Goal: Information Seeking & Learning: Learn about a topic

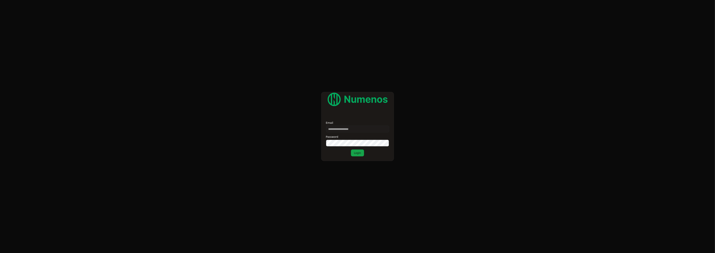
click at [349, 130] on input "Email" at bounding box center [357, 129] width 63 height 7
type input "**"
click at [348, 129] on input "**" at bounding box center [357, 129] width 63 height 7
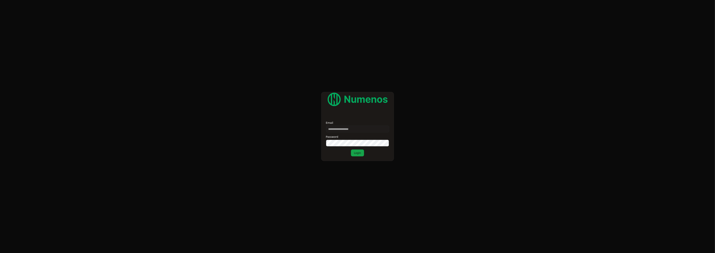
type input "*"
click at [343, 130] on input "Email" at bounding box center [357, 129] width 63 height 7
type input "*****"
type input "*"
click at [346, 130] on input "Email" at bounding box center [357, 129] width 63 height 7
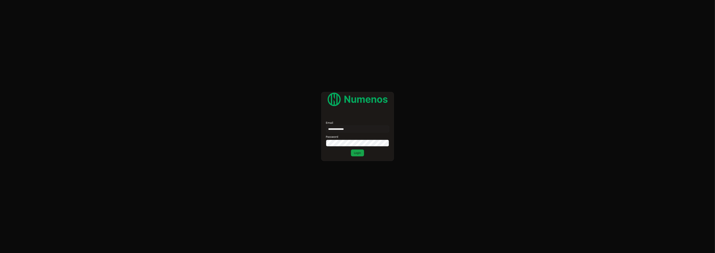
type input "**********"
click at [351, 150] on button "Login" at bounding box center [357, 153] width 13 height 7
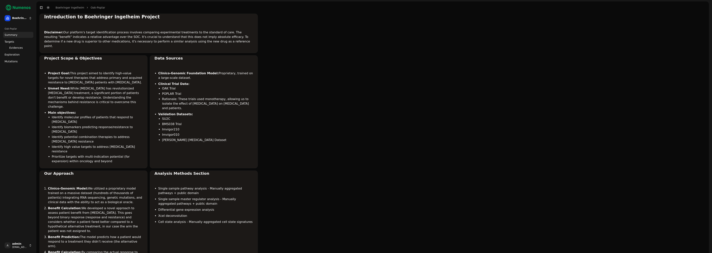
click at [9, 60] on span "Mutations" at bounding box center [11, 62] width 13 height 4
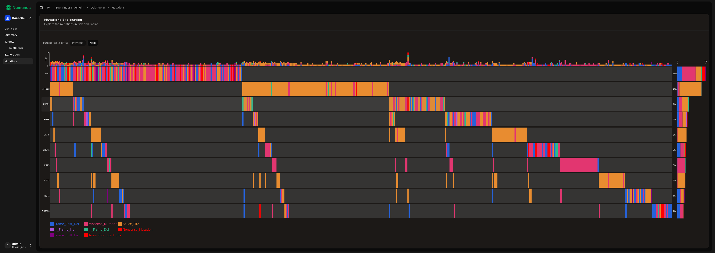
click at [49, 104] on rect at bounding box center [357, 104] width 631 height 15
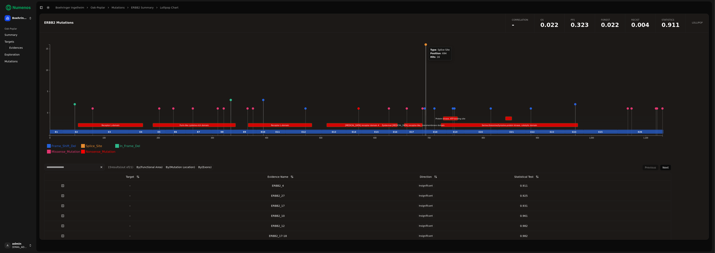
click at [426, 45] on circle at bounding box center [426, 44] width 2 height 2
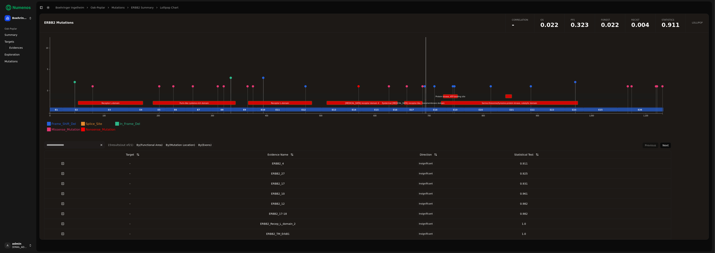
scroll to position [24, 0]
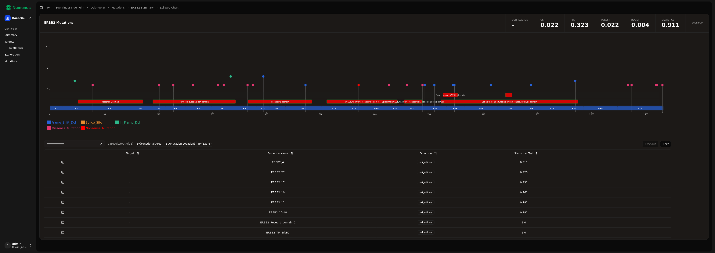
click at [309, 211] on div "ERBB2_17-18" at bounding box center [278, 213] width 195 height 4
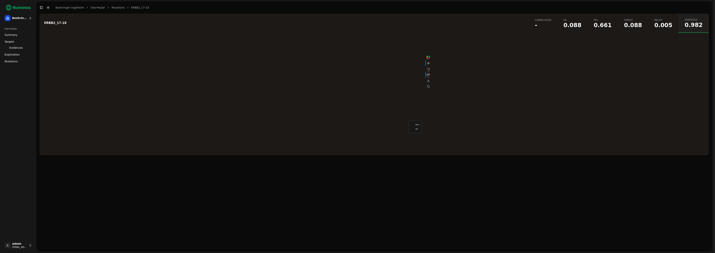
click at [552, 25] on span "-" at bounding box center [543, 25] width 16 height 6
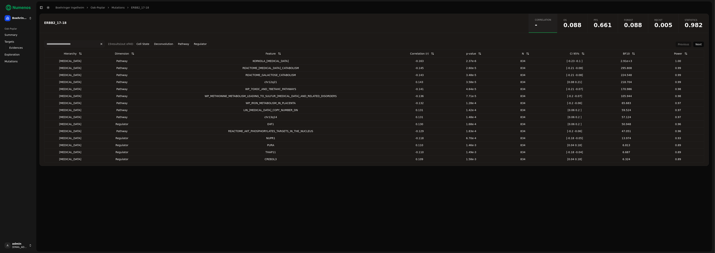
click at [180, 44] on button "Pathway" at bounding box center [184, 44] width 14 height 6
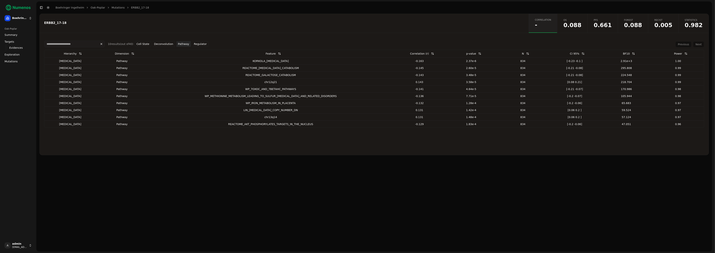
click at [197, 43] on button "Regulator" at bounding box center [200, 44] width 16 height 6
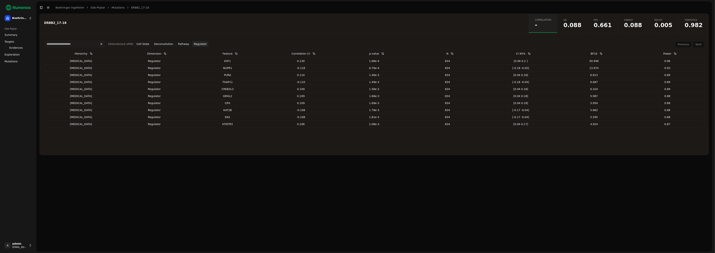
click at [143, 45] on button "Cell State" at bounding box center [143, 44] width 16 height 6
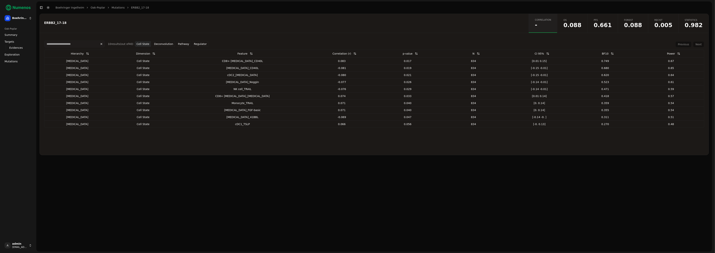
click at [162, 43] on button "Deconvolution" at bounding box center [164, 44] width 22 height 6
click at [179, 43] on button "Pathway" at bounding box center [184, 44] width 14 height 6
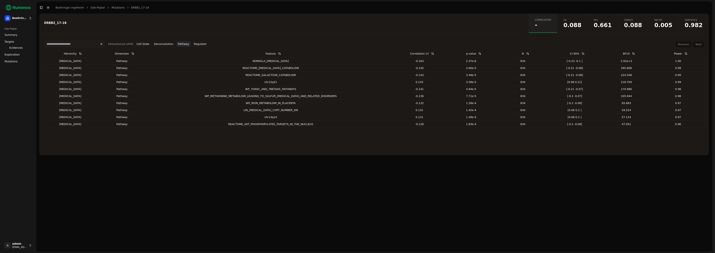
click at [197, 42] on button "Regulator" at bounding box center [200, 44] width 16 height 6
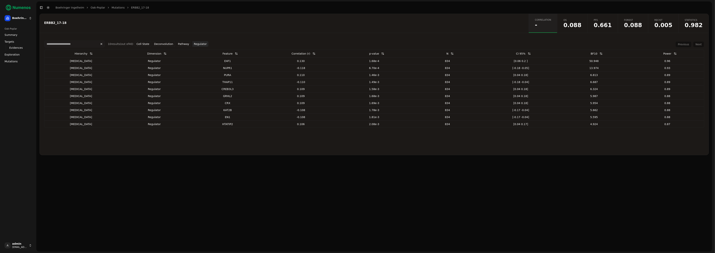
click at [131, 8] on link "ERBB2_17-18" at bounding box center [140, 8] width 18 height 4
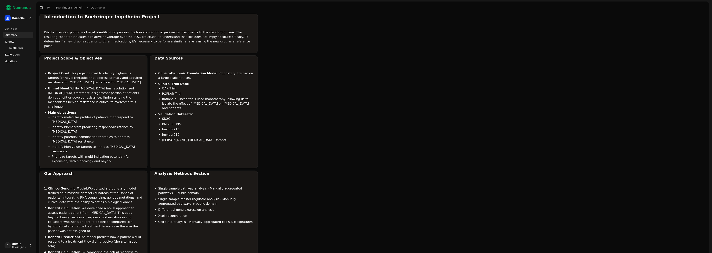
click at [10, 61] on span "Mutations" at bounding box center [11, 62] width 13 height 4
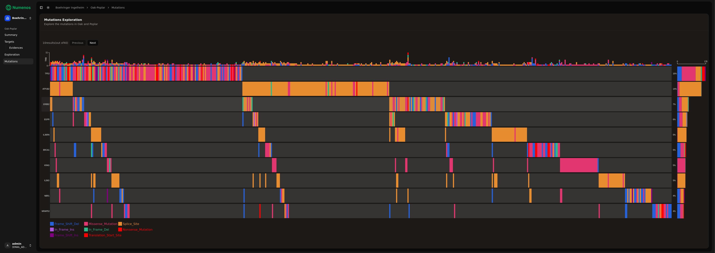
click at [68, 106] on rect at bounding box center [357, 104] width 631 height 15
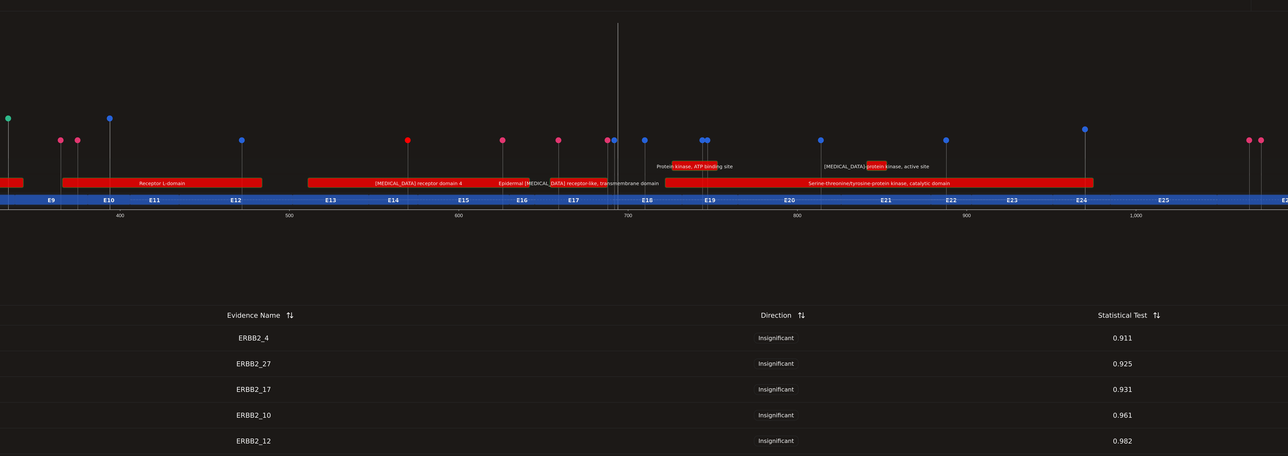
scroll to position [27, 0]
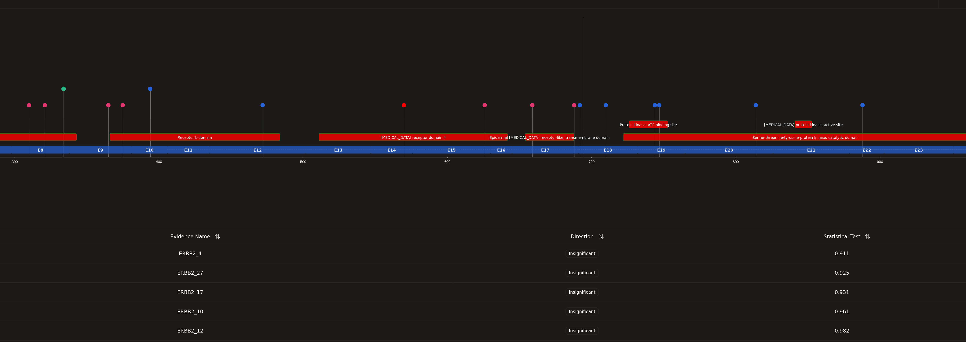
click at [364, 178] on div "ERBB2_17" at bounding box center [367, 180] width 270 height 4
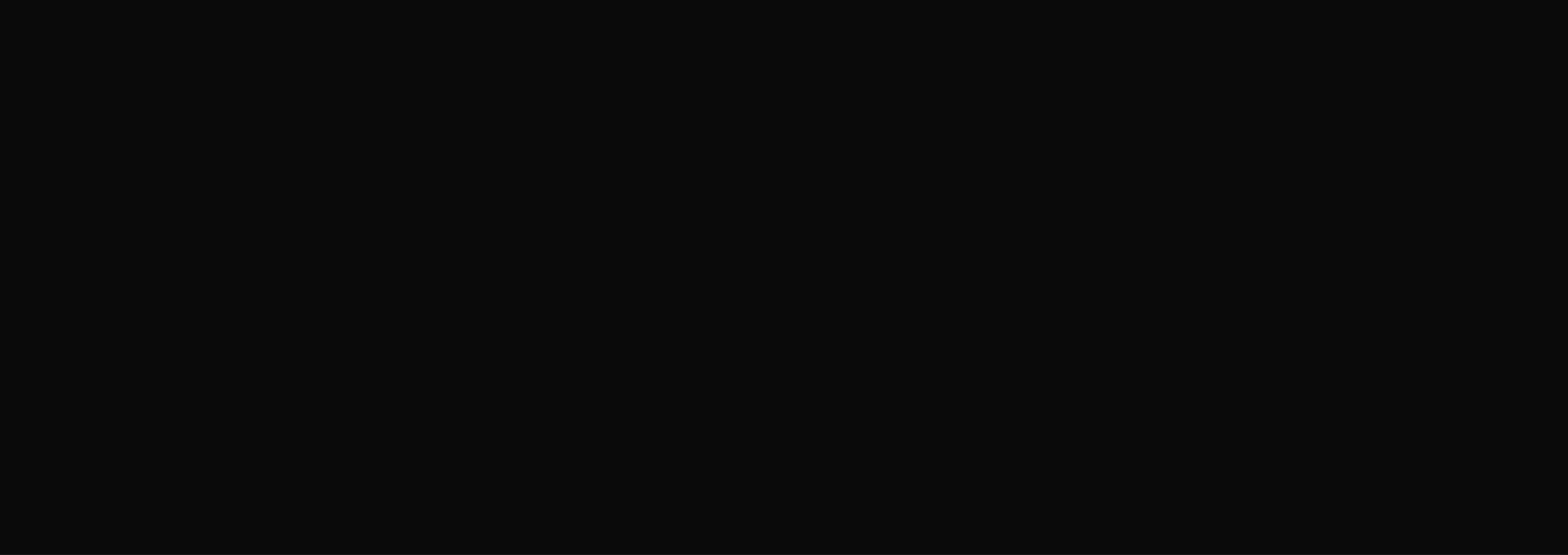
click at [435, 154] on div "ERBB2_17 Correlation - OS 0.027 PFS 0.513 Forest 0.027 Recist 0.020 Statistics …" at bounding box center [794, 281] width 1544 height 546
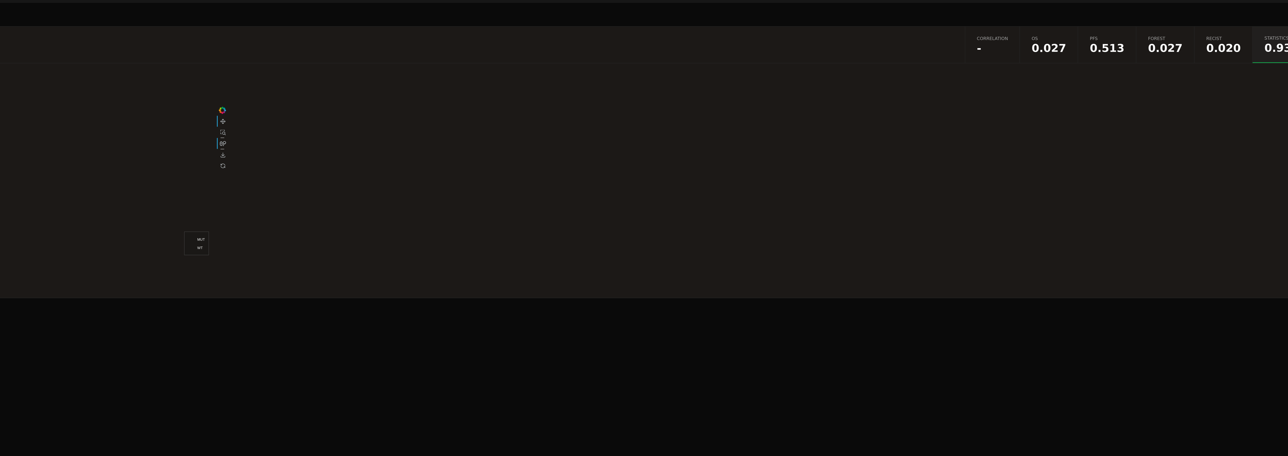
click at [715, 31] on link "Correlation -" at bounding box center [1116, 23] width 29 height 19
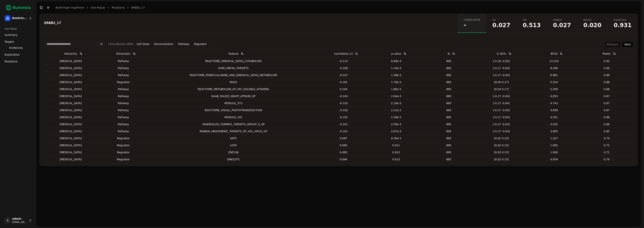
click at [140, 44] on button "Cell State" at bounding box center [143, 44] width 16 height 6
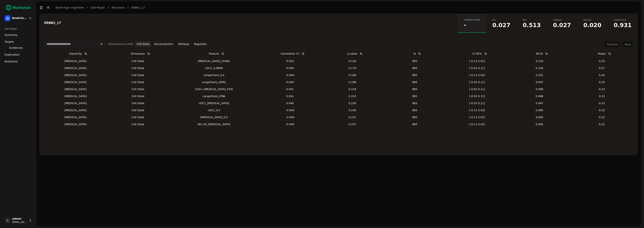
click at [167, 43] on button "Deconvolution" at bounding box center [164, 44] width 22 height 6
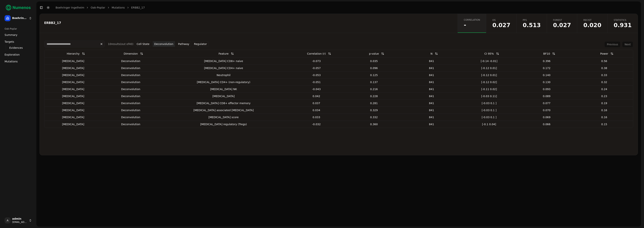
click at [184, 45] on button "Pathway" at bounding box center [184, 44] width 14 height 6
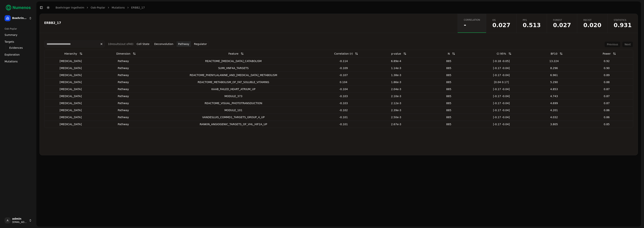
click at [200, 45] on button "Regulator" at bounding box center [200, 44] width 16 height 6
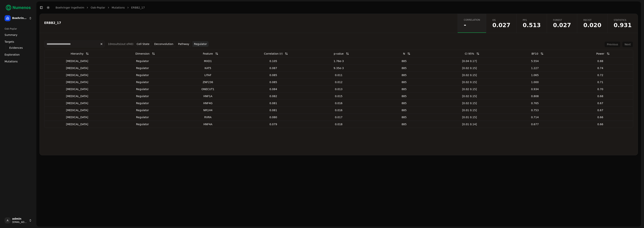
click at [144, 43] on button "Cell State" at bounding box center [143, 44] width 16 height 6
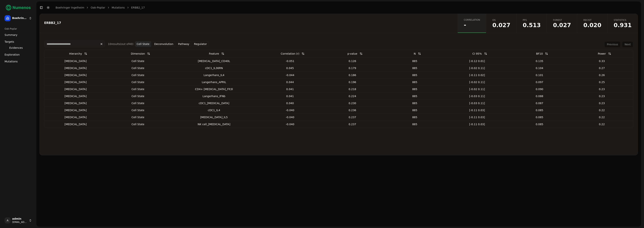
click at [113, 9] on link "Mutations" at bounding box center [118, 8] width 13 height 4
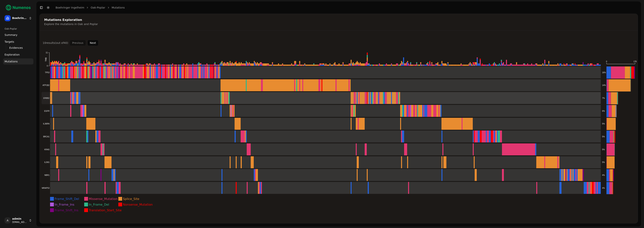
click at [63, 101] on rect at bounding box center [321, 98] width 559 height 12
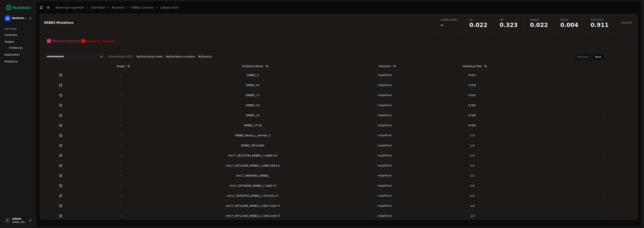
scroll to position [110, 0]
click at [194, 123] on td "ERBB2_17-18" at bounding box center [253, 126] width 177 height 10
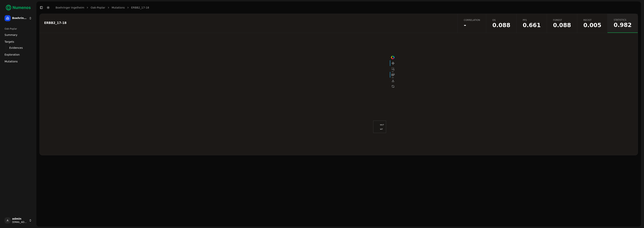
click at [480, 21] on span "Correlation" at bounding box center [472, 20] width 16 height 3
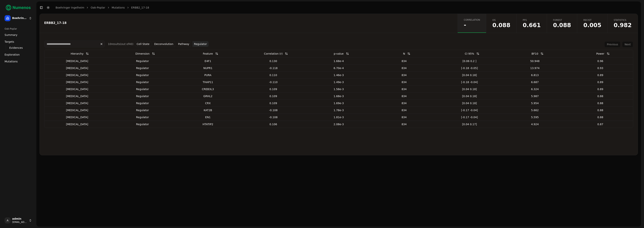
click at [185, 45] on button "Pathway" at bounding box center [184, 44] width 14 height 6
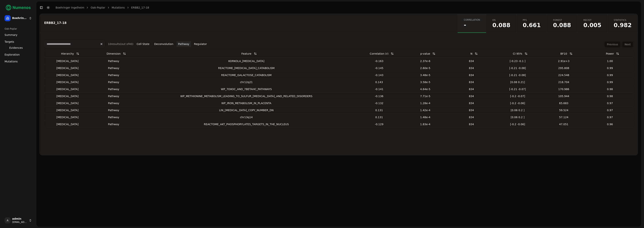
click at [112, 9] on link "Mutations" at bounding box center [118, 8] width 13 height 4
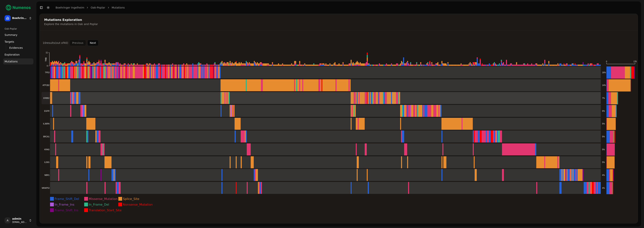
click at [59, 97] on rect at bounding box center [321, 98] width 559 height 12
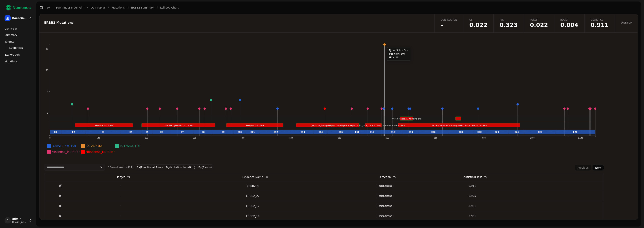
click at [385, 45] on circle at bounding box center [384, 44] width 2 height 2
click at [384, 45] on circle at bounding box center [384, 44] width 2 height 2
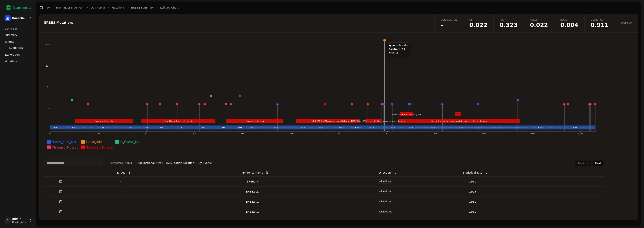
scroll to position [5, 0]
click at [453, 23] on span "-" at bounding box center [449, 25] width 16 height 6
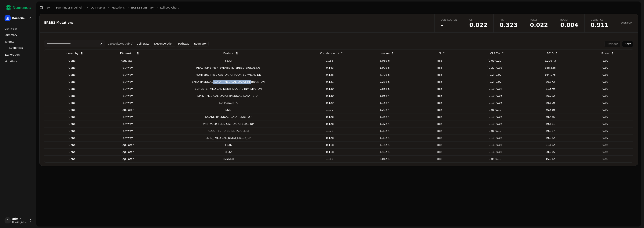
drag, startPoint x: 221, startPoint y: 82, endPoint x: 279, endPoint y: 83, distance: 57.8
click at [279, 83] on div "SMID_[MEDICAL_DATA]_[MEDICAL_DATA]_IN_BRAIN_DN" at bounding box center [228, 82] width 144 height 4
click at [457, 28] on span "-" at bounding box center [449, 25] width 16 height 6
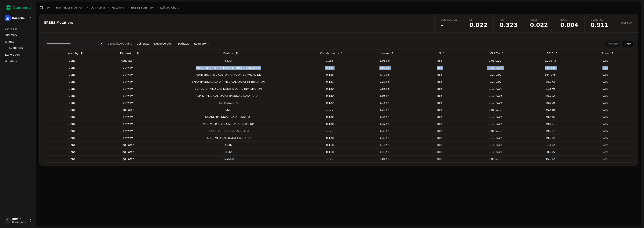
drag, startPoint x: 194, startPoint y: 68, endPoint x: 616, endPoint y: 68, distance: 421.7
click at [616, 68] on tr "Gene pathway REACTOME_PI3K_EVENTS_IN_ERBB2_SIGNALING -0.143 1.90e-5 886 [-0.21 …" at bounding box center [338, 67] width 589 height 7
click at [213, 69] on div "REACTOME_PI3K_EVENTS_IN_ERBB2_SIGNALING" at bounding box center [228, 68] width 144 height 4
click at [218, 71] on td "REACTOME_PI3K_EVENTS_IN_ERBB2_SIGNALING" at bounding box center [228, 67] width 147 height 7
